Goal: Transaction & Acquisition: Book appointment/travel/reservation

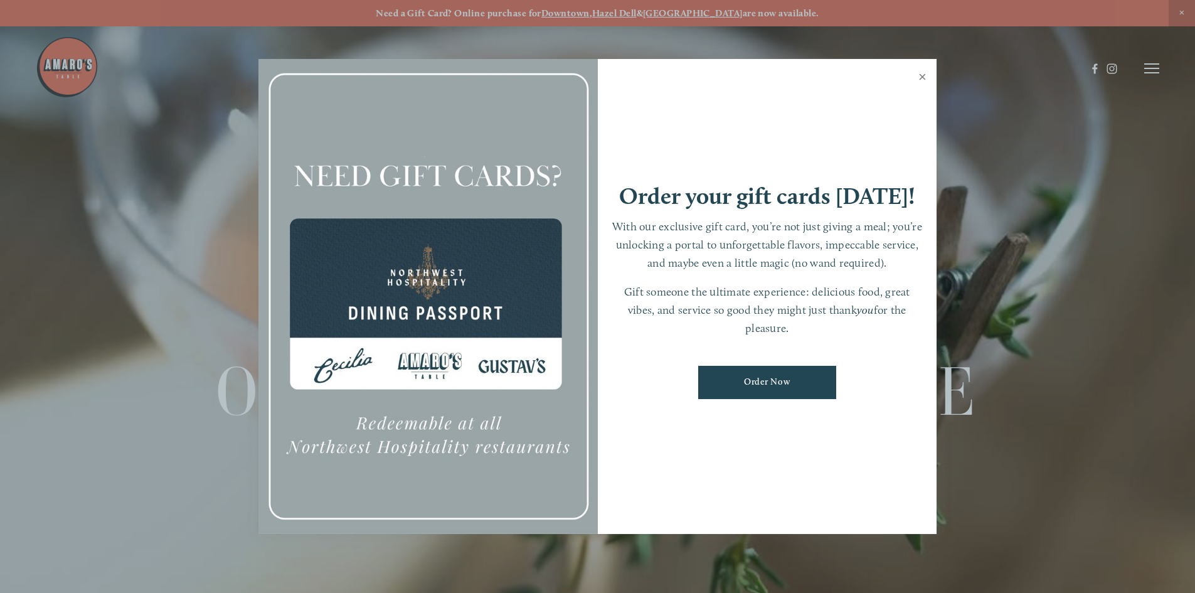
click at [920, 77] on link "Close" at bounding box center [922, 78] width 24 height 35
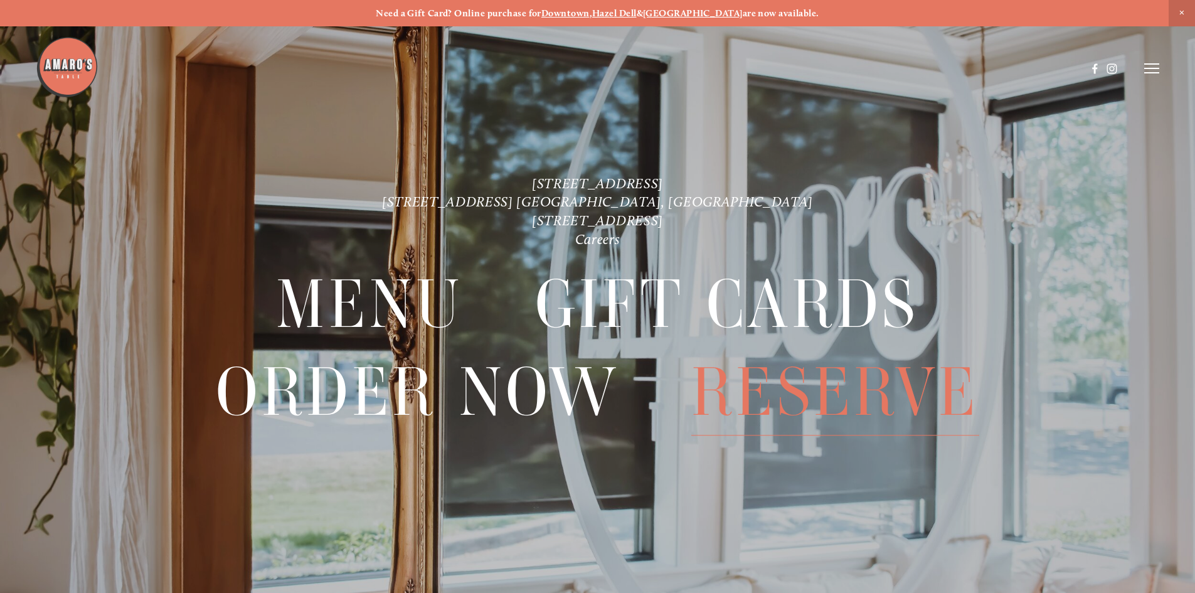
click at [754, 400] on span "Reserve" at bounding box center [835, 392] width 288 height 87
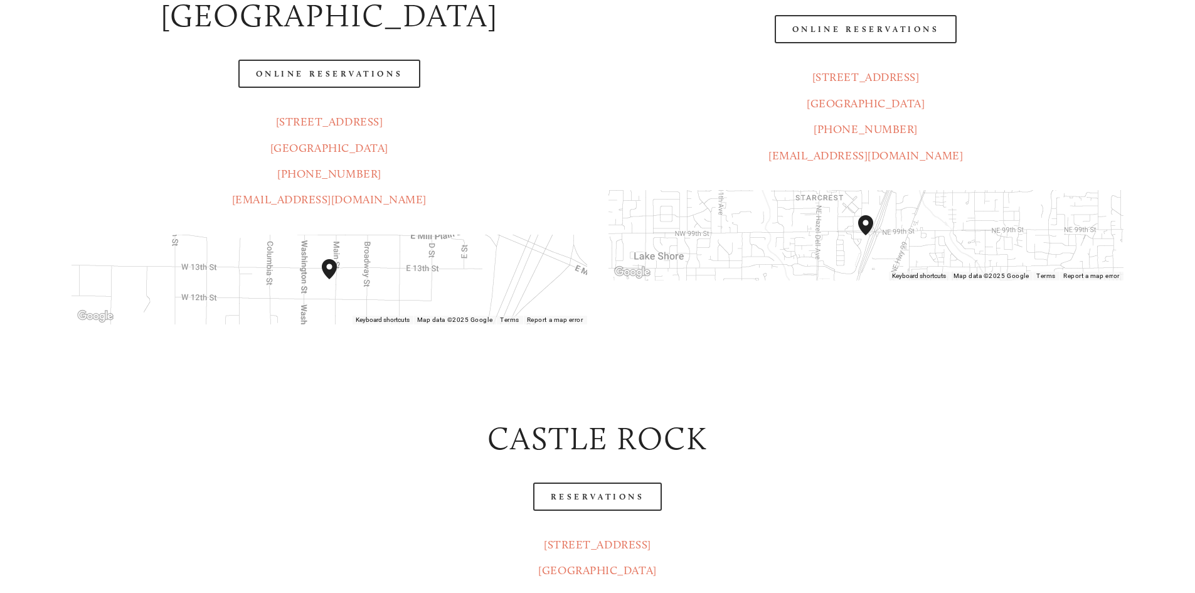
scroll to position [376, 0]
